Goal: Go to known website: Access a specific website the user already knows

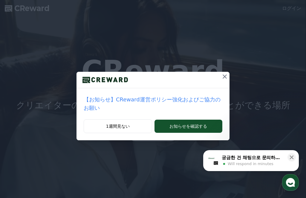
click at [226, 72] on button at bounding box center [225, 77] width 10 height 10
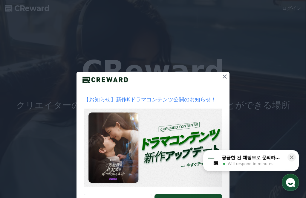
click at [224, 74] on icon at bounding box center [224, 76] width 7 height 7
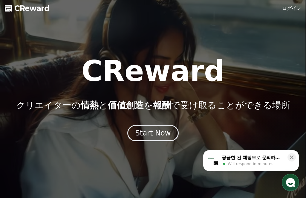
click at [292, 156] on icon at bounding box center [291, 157] width 6 height 6
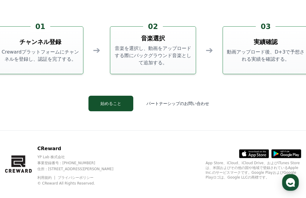
scroll to position [1450, 0]
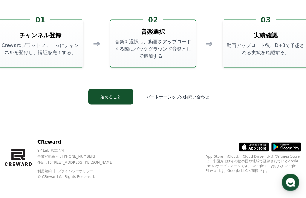
click at [103, 104] on button "始めること" at bounding box center [110, 97] width 45 height 16
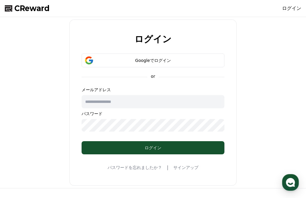
click at [11, 8] on polygon at bounding box center [8, 8] width 7 height 6
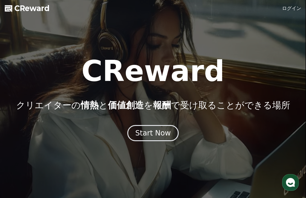
scroll to position [0, 3]
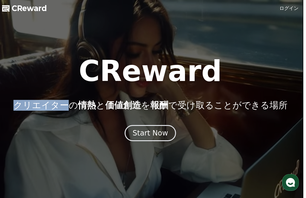
click at [269, 60] on div "CReward クリエイターの 情熱 と 価値創造 を 報酬 で受け取ることができる場所" at bounding box center [150, 84] width 306 height 54
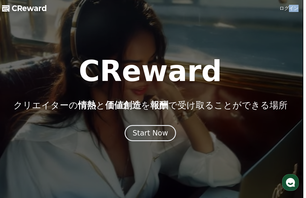
click at [265, 70] on div "CReward クリエイターの 情熱 と 価値創造 を 報酬 で受け取ることができる場所" at bounding box center [150, 84] width 306 height 54
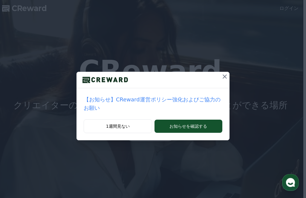
click at [225, 73] on button at bounding box center [225, 77] width 10 height 10
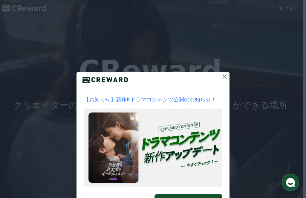
click at [224, 74] on icon at bounding box center [224, 76] width 7 height 7
